Goal: Information Seeking & Learning: Find specific fact

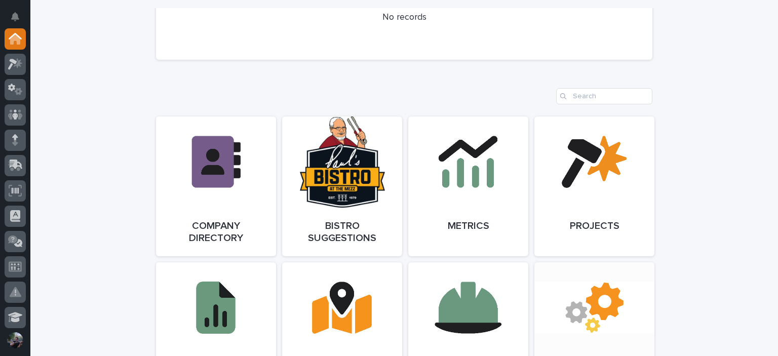
scroll to position [945, 0]
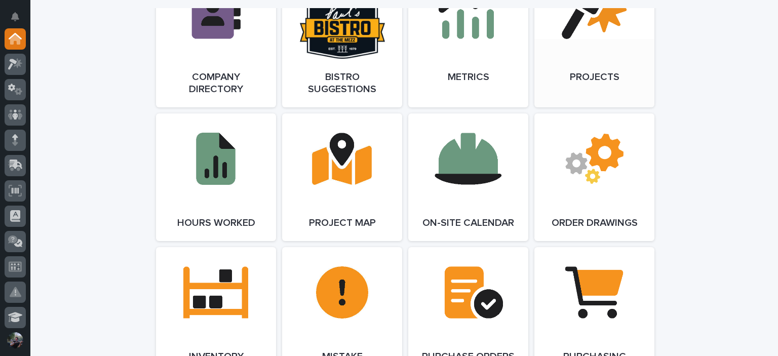
click at [581, 57] on link "Open Link" at bounding box center [594, 38] width 120 height 140
click at [10, 57] on div at bounding box center [15, 64] width 21 height 21
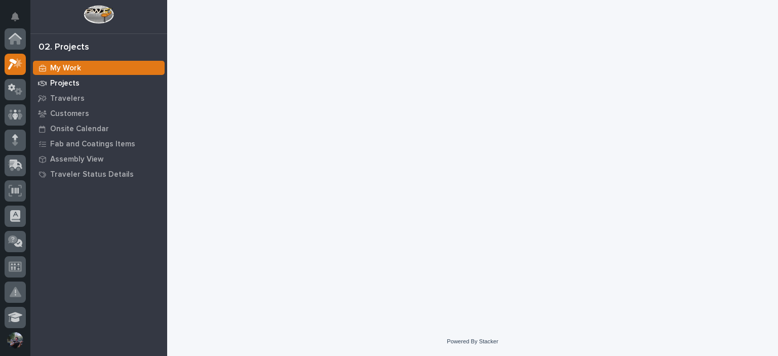
scroll to position [25, 0]
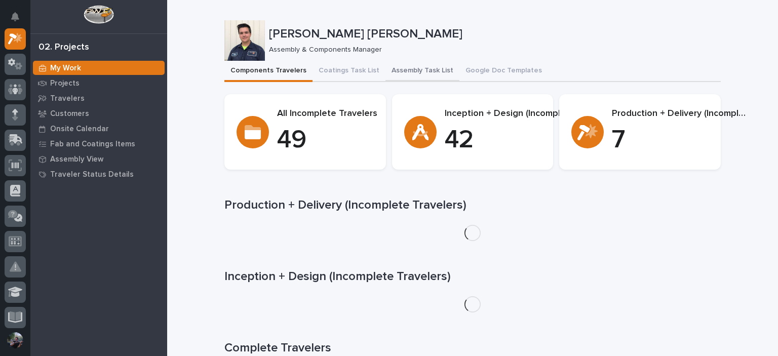
click at [391, 67] on button "Assembly Task List" at bounding box center [422, 71] width 74 height 21
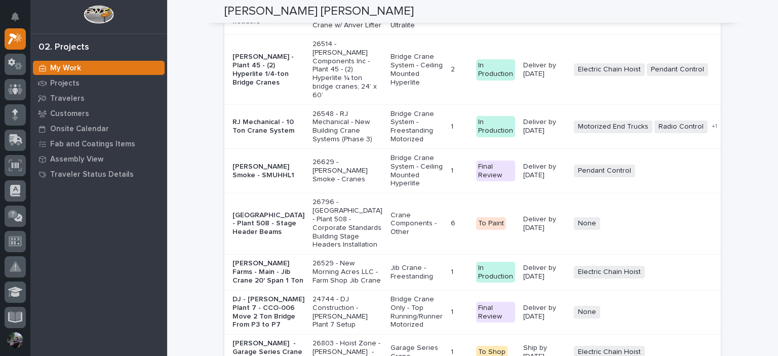
scroll to position [2160, 0]
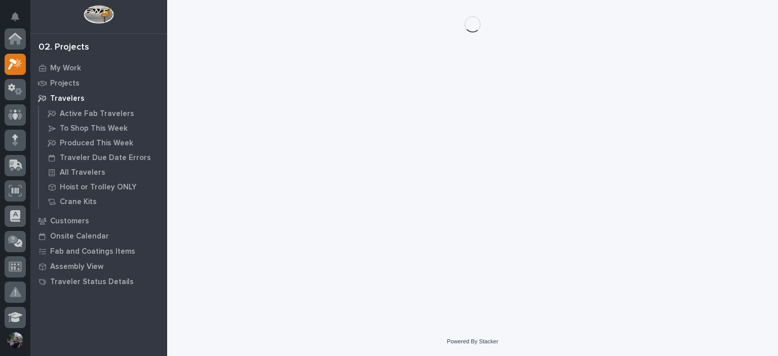
scroll to position [25, 0]
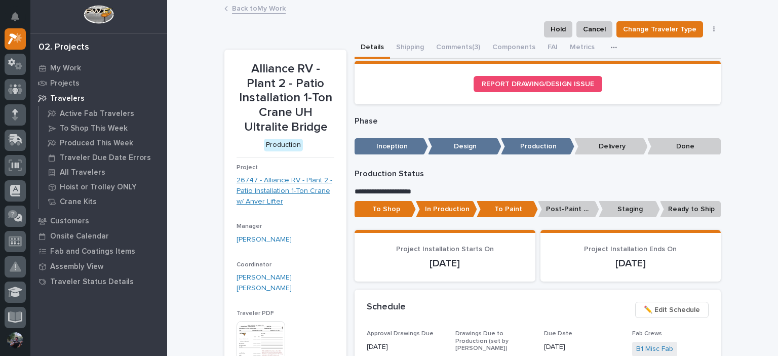
click at [288, 176] on link "26747 - Alliance RV - Plant 2 - Patio Installation 1-Ton Crane w/ Anver Lifter" at bounding box center [285, 190] width 98 height 31
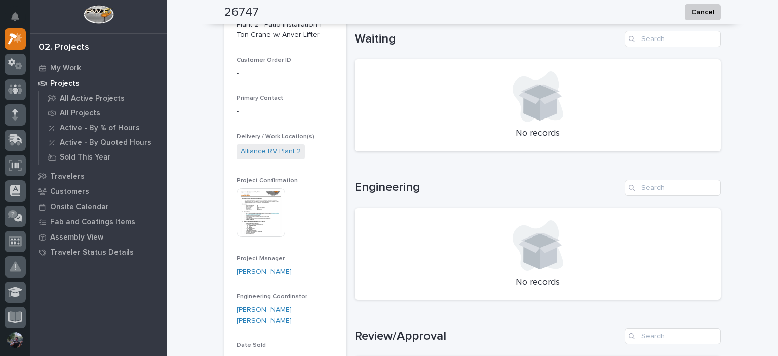
scroll to position [262, 0]
click at [240, 215] on img at bounding box center [260, 211] width 49 height 49
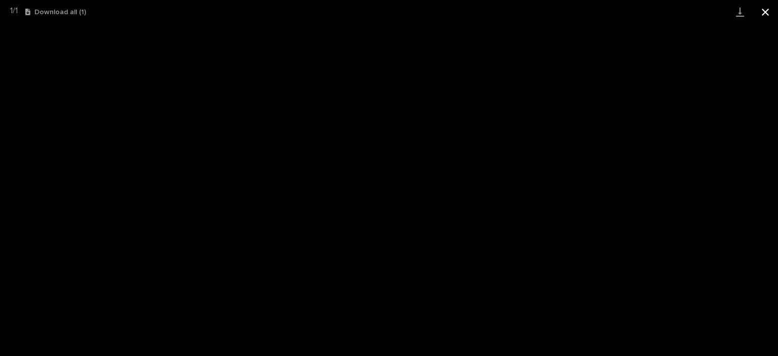
click at [768, 8] on button "Close gallery" at bounding box center [764, 12] width 25 height 24
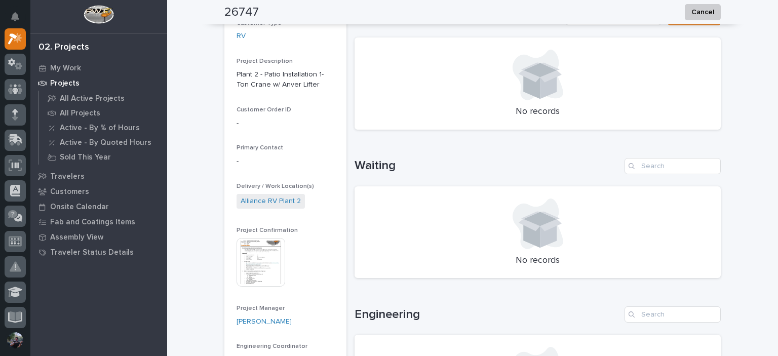
scroll to position [0, 0]
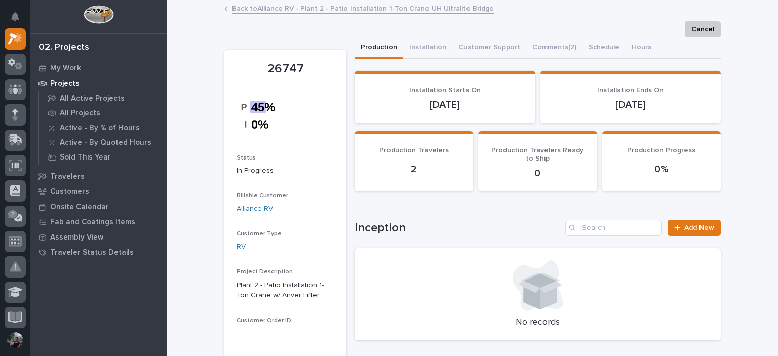
click at [642, 10] on div "Back to Alliance RV - Plant 2 - Patio Installation 1-Ton Crane UH Ultralite Bri…" at bounding box center [472, 9] width 506 height 14
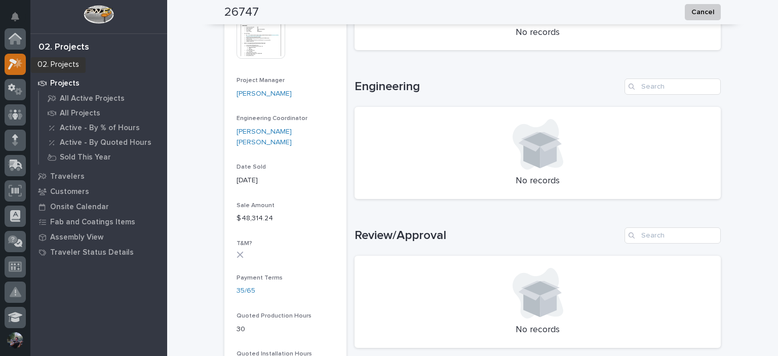
click at [16, 62] on icon at bounding box center [12, 64] width 9 height 11
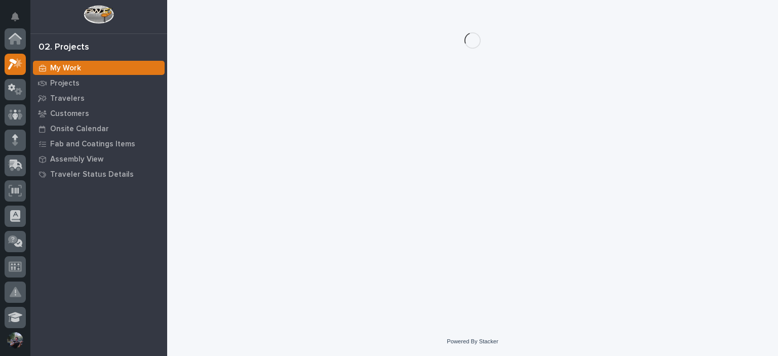
scroll to position [25, 0]
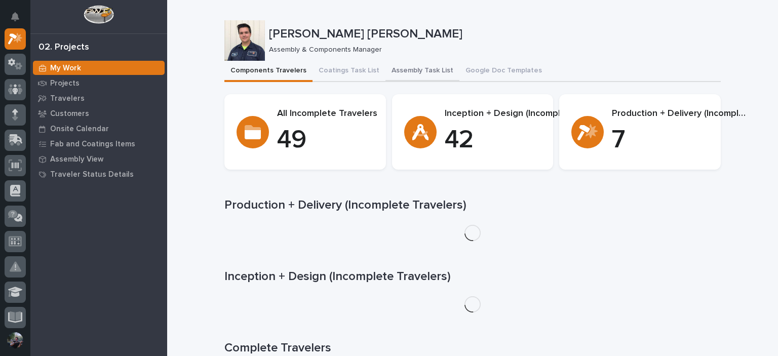
click at [416, 70] on button "Assembly Task List" at bounding box center [422, 71] width 74 height 21
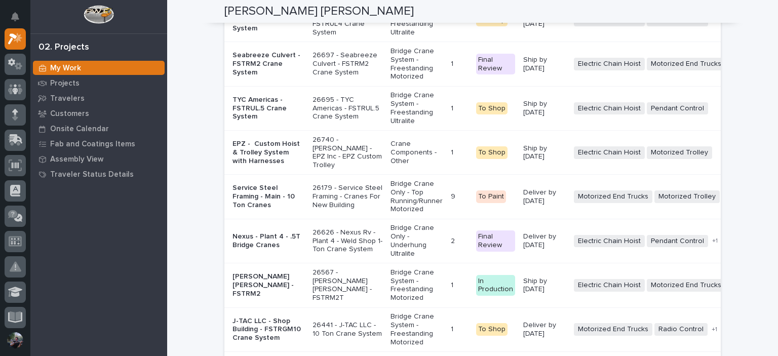
scroll to position [2786, 0]
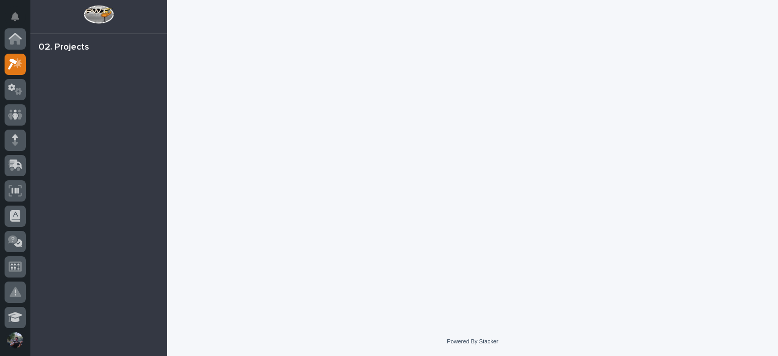
scroll to position [25, 0]
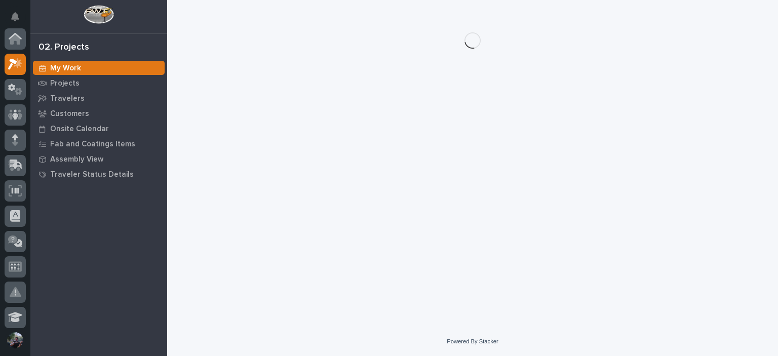
scroll to position [25, 0]
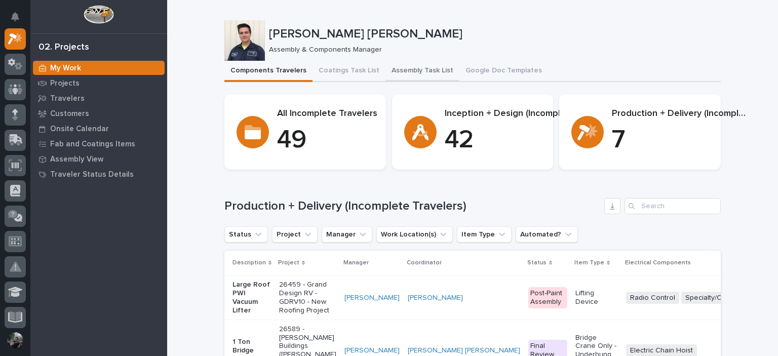
click at [409, 69] on button "Assembly Task List" at bounding box center [422, 71] width 74 height 21
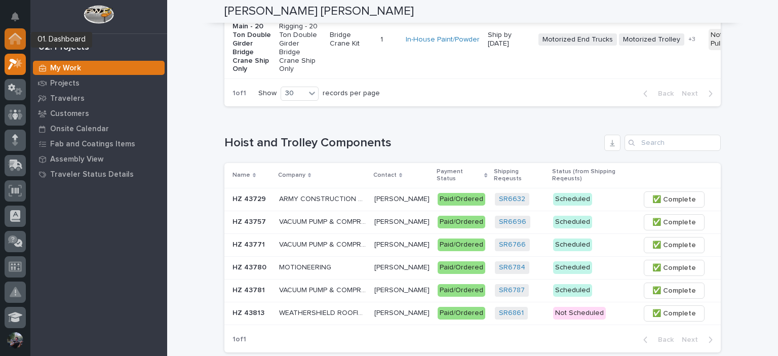
click at [5, 33] on link at bounding box center [15, 38] width 21 height 21
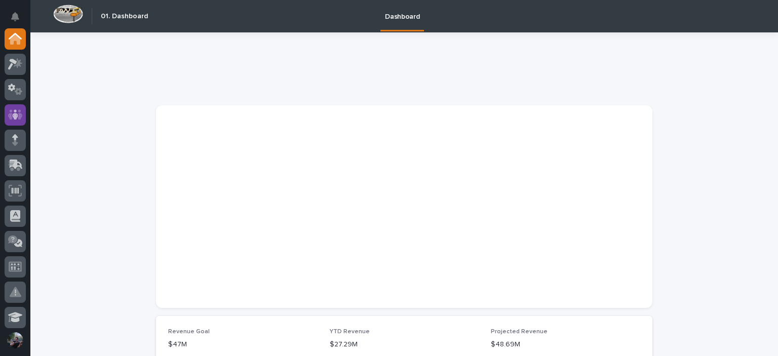
click at [5, 114] on div at bounding box center [15, 114] width 21 height 21
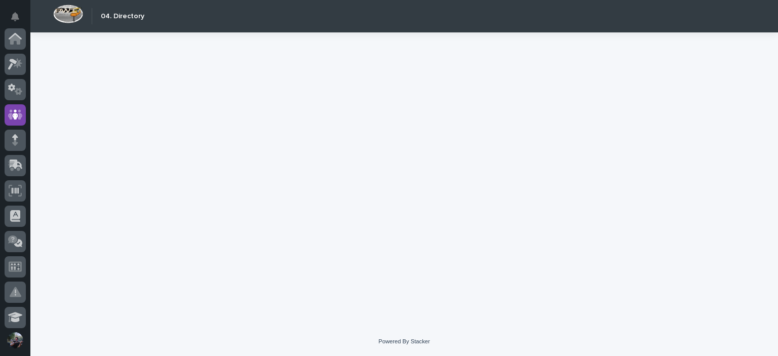
scroll to position [76, 0]
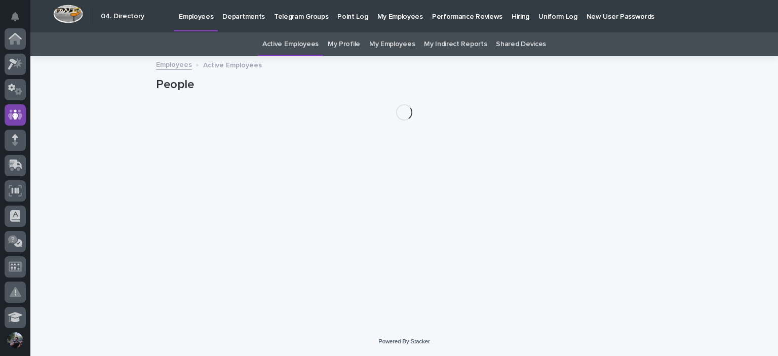
scroll to position [76, 0]
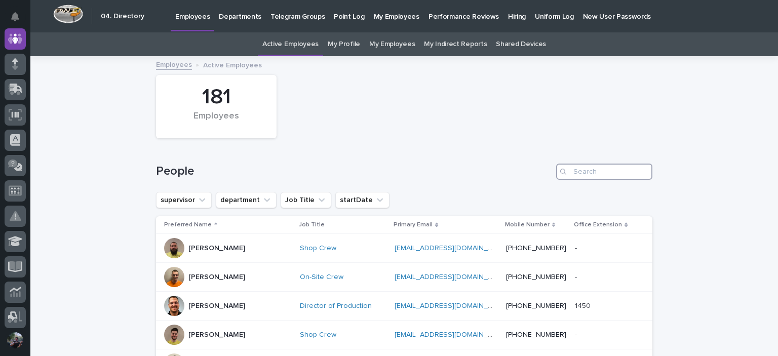
click at [582, 176] on input "Search" at bounding box center [604, 172] width 96 height 16
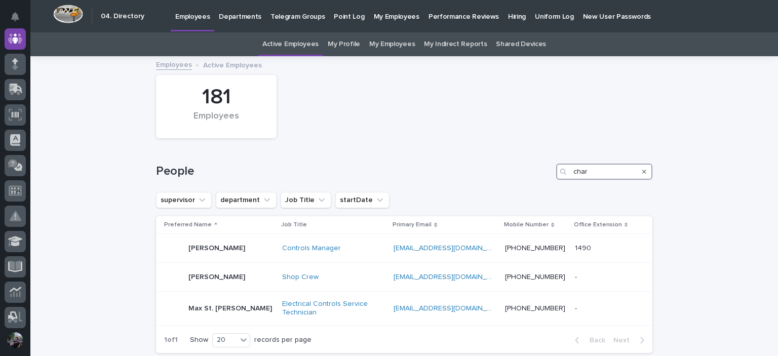
type input "char"
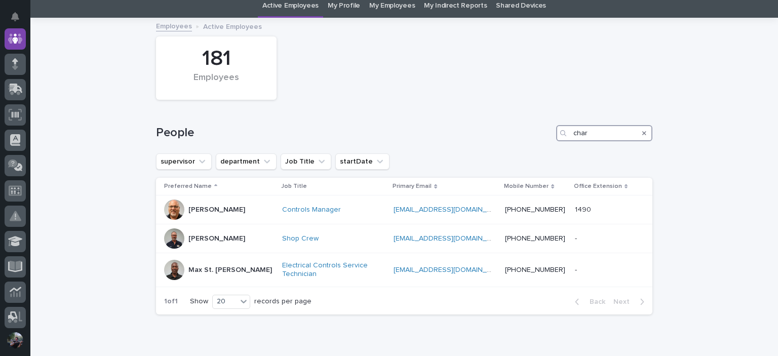
scroll to position [84, 0]
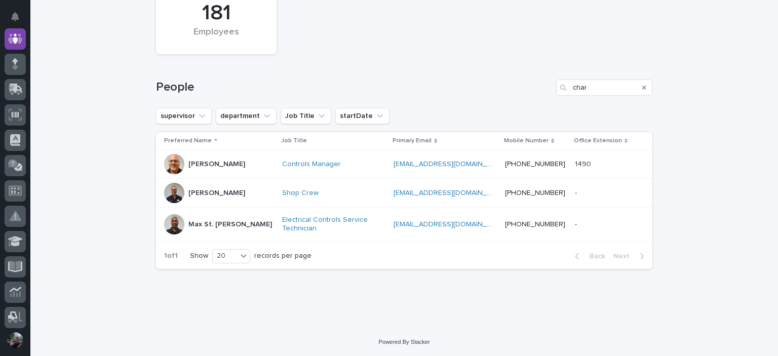
click at [642, 89] on icon "Search" at bounding box center [644, 88] width 4 height 6
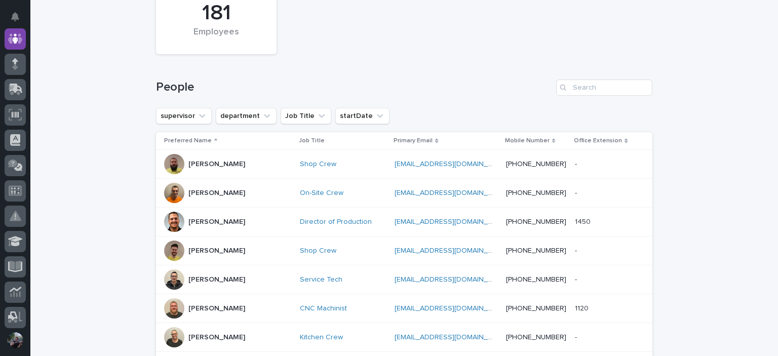
scroll to position [326, 0]
